Goal: Transaction & Acquisition: Subscribe to service/newsletter

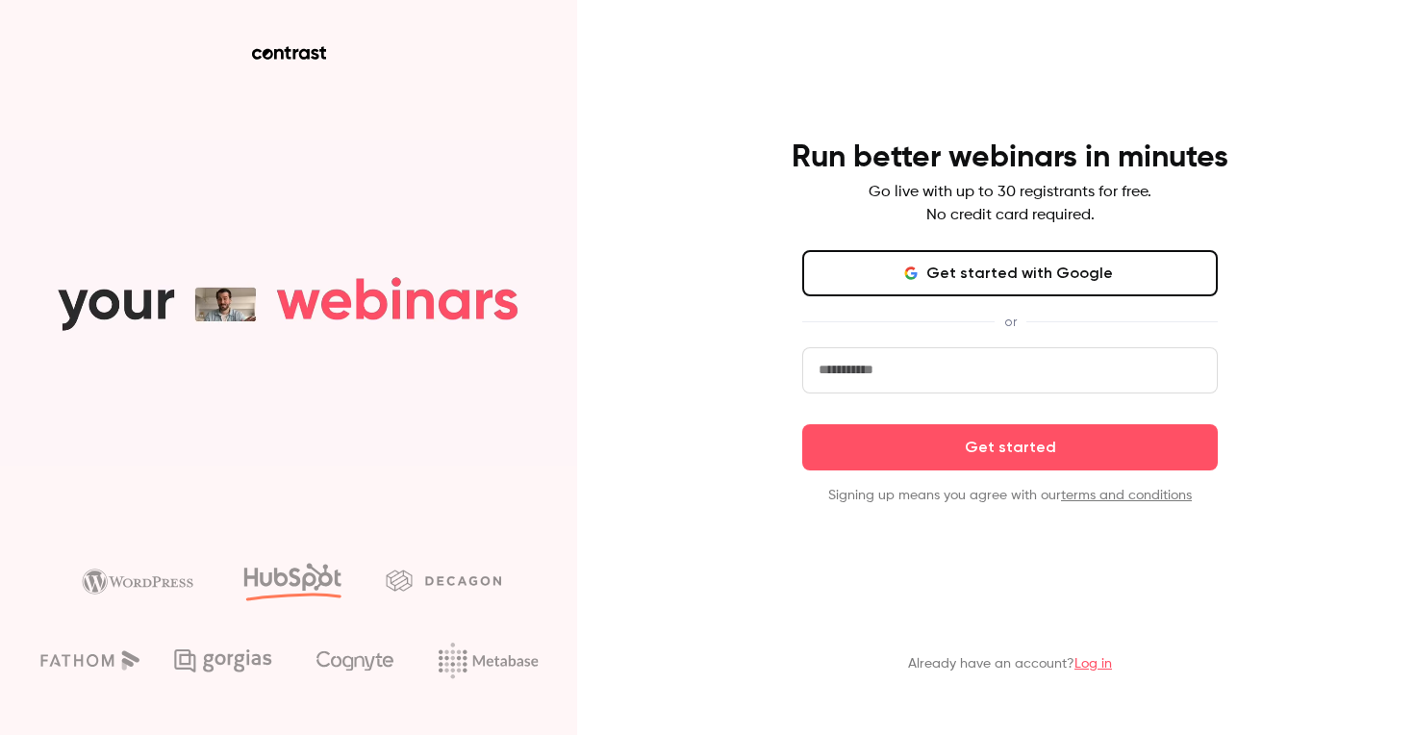
click at [964, 267] on button "Get started with Google" at bounding box center [1010, 273] width 416 height 46
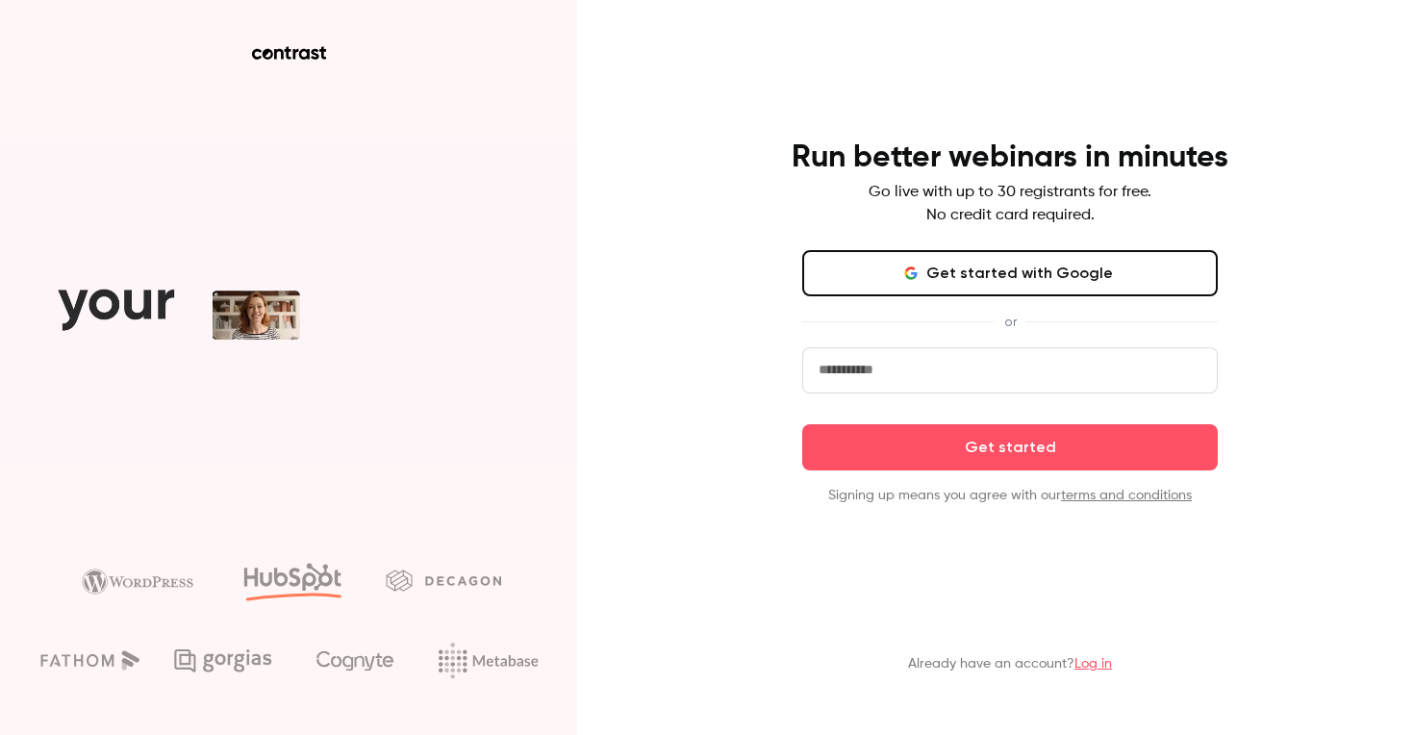
click at [446, 488] on aside at bounding box center [288, 367] width 577 height 735
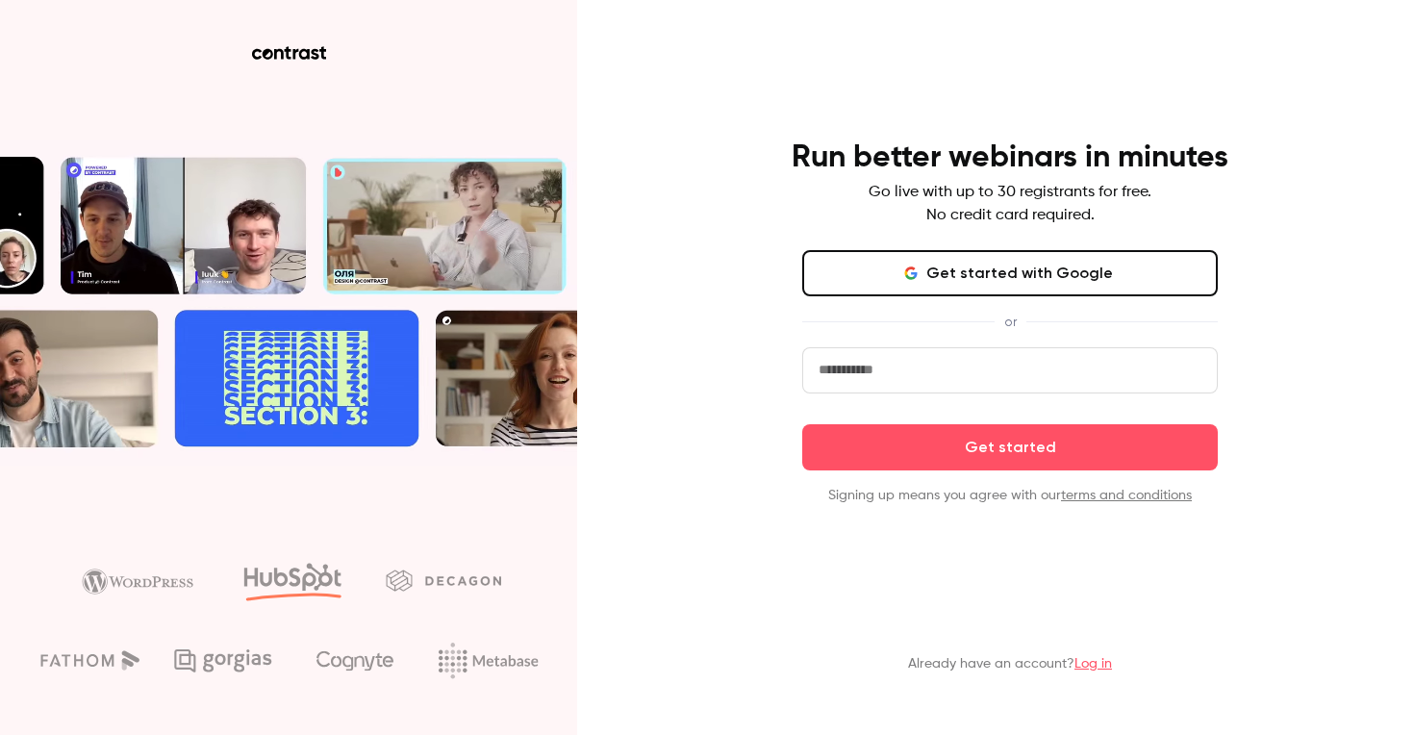
click at [280, 70] on aside at bounding box center [288, 367] width 577 height 735
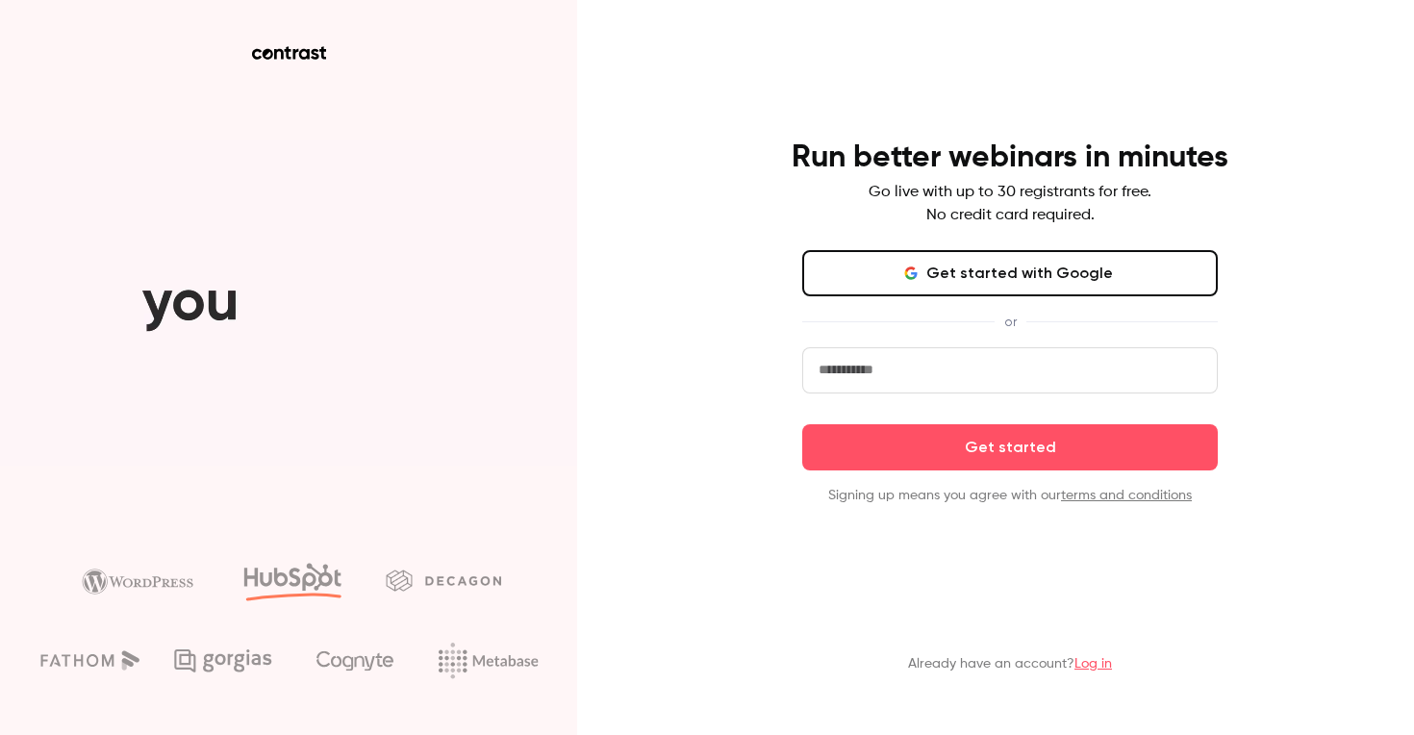
click at [287, 65] on aside at bounding box center [288, 367] width 577 height 735
click at [289, 60] on aside at bounding box center [288, 367] width 577 height 735
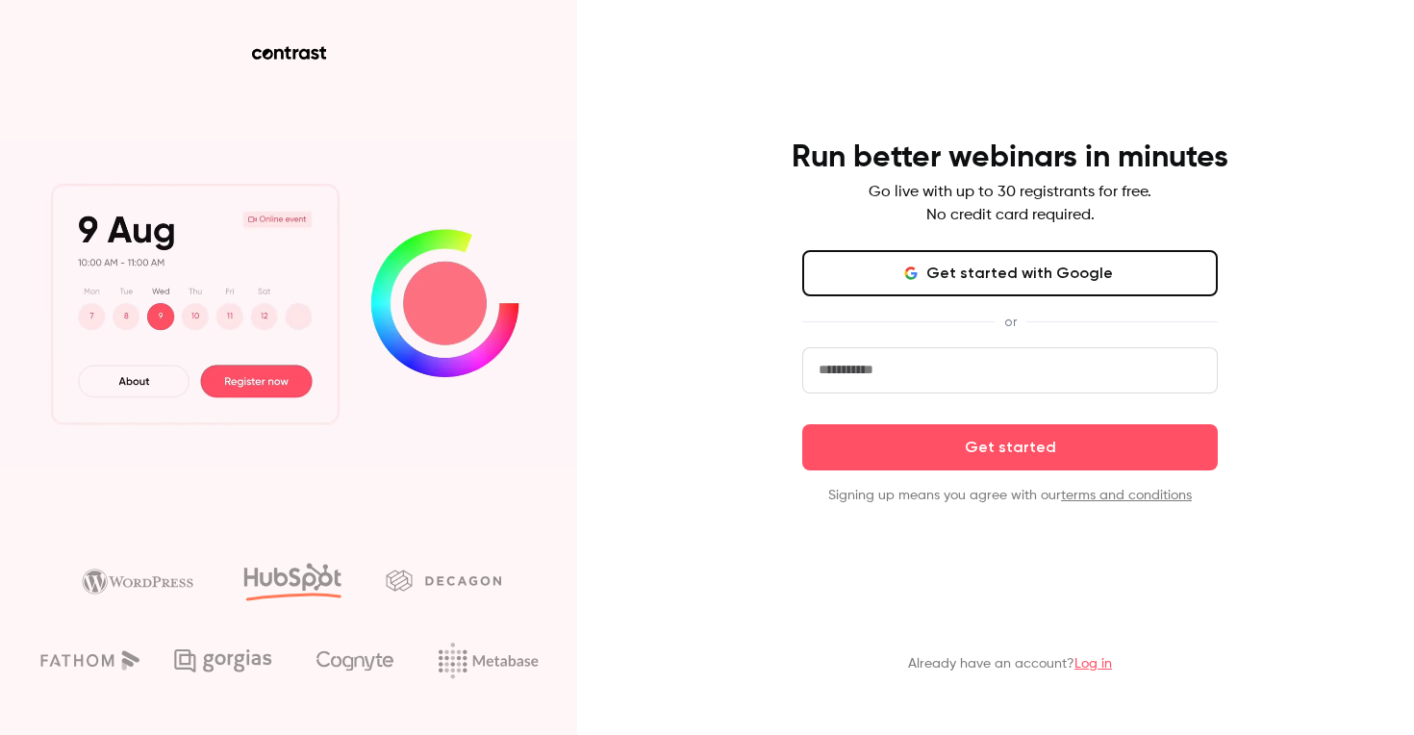
click at [291, 58] on icon at bounding box center [289, 52] width 74 height 13
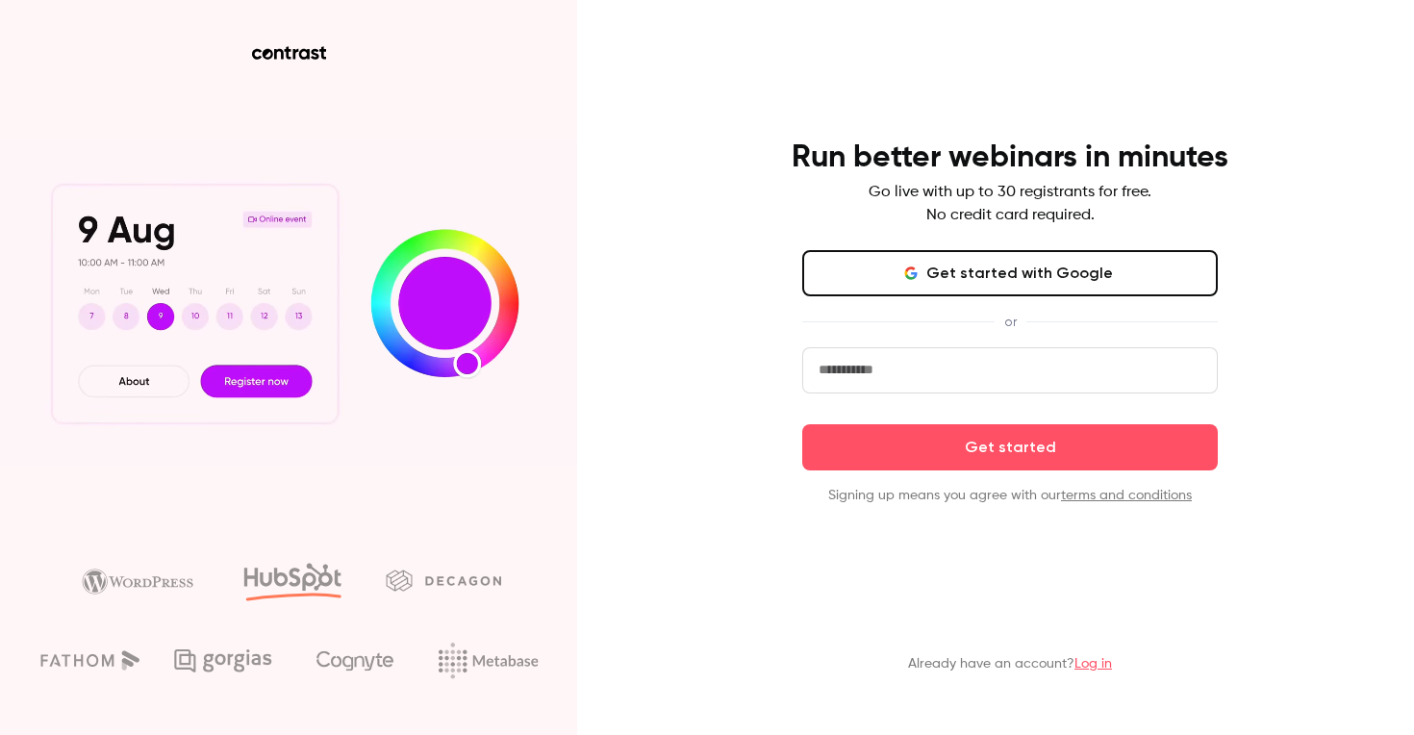
click at [291, 58] on icon at bounding box center [289, 52] width 74 height 13
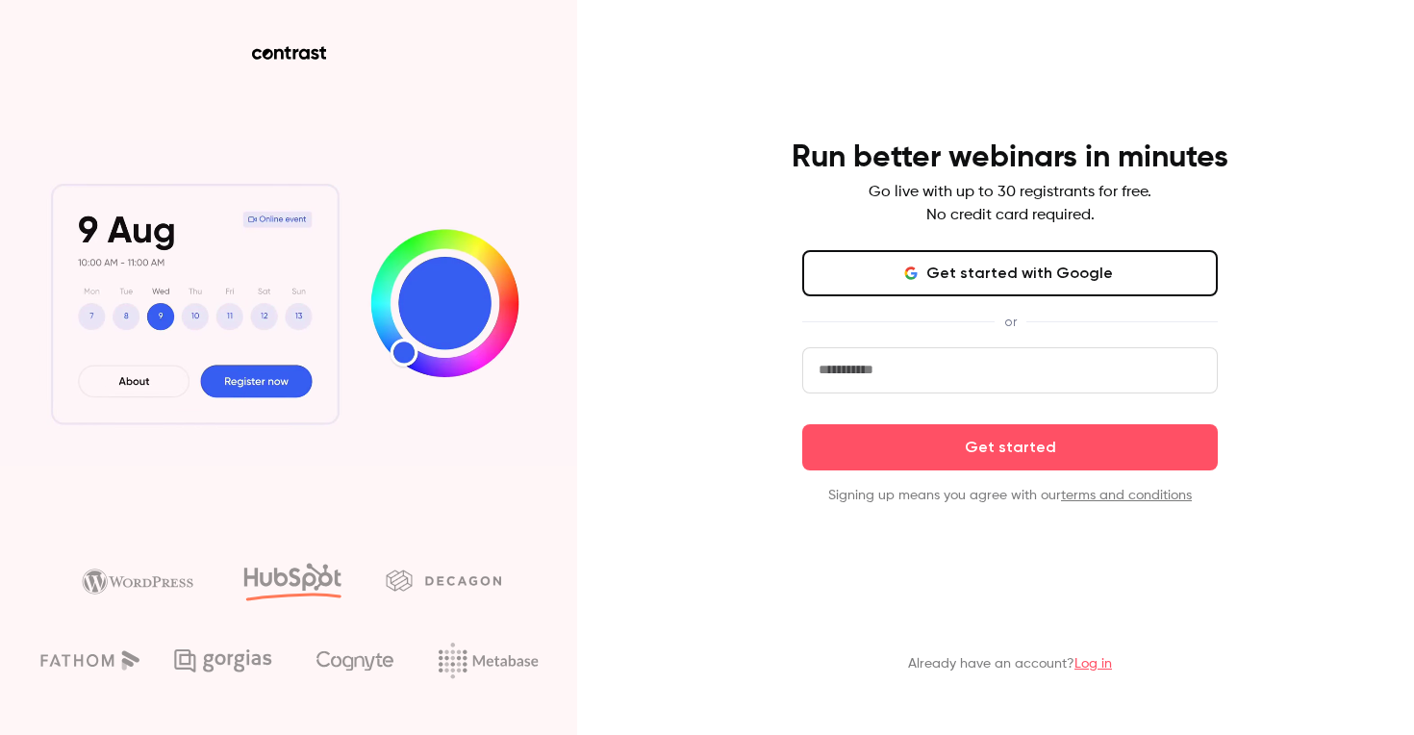
click at [295, 50] on icon at bounding box center [296, 54] width 6 height 11
